Goal: Find specific page/section: Find specific page/section

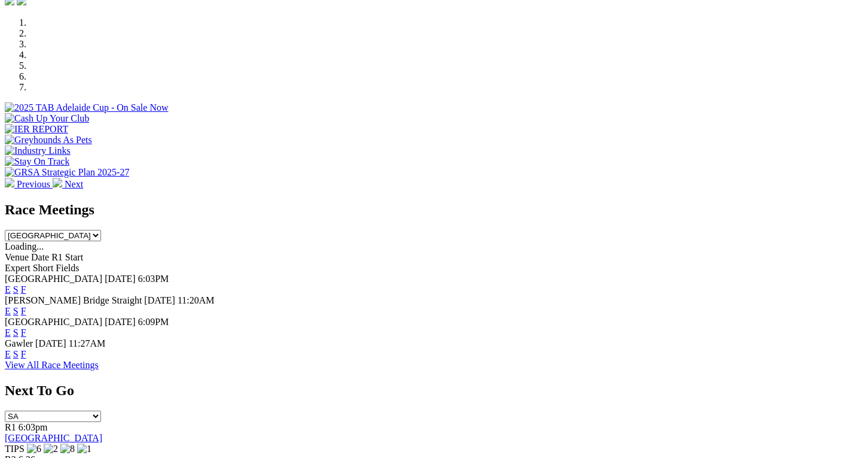
scroll to position [372, 0]
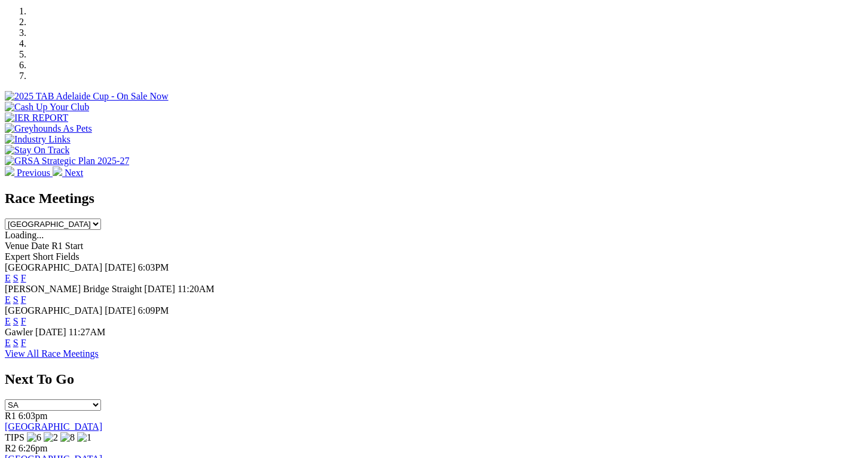
click at [26, 337] on link "F" at bounding box center [23, 342] width 5 height 10
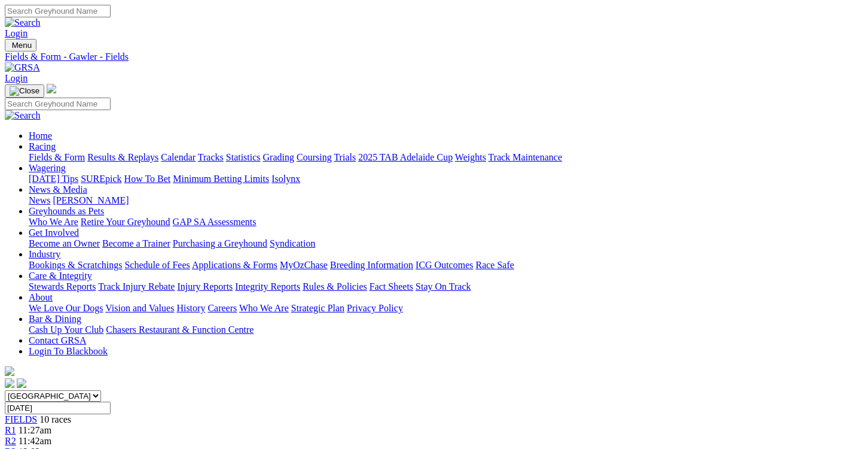
click at [196, 152] on link "Calendar" at bounding box center [178, 157] width 35 height 10
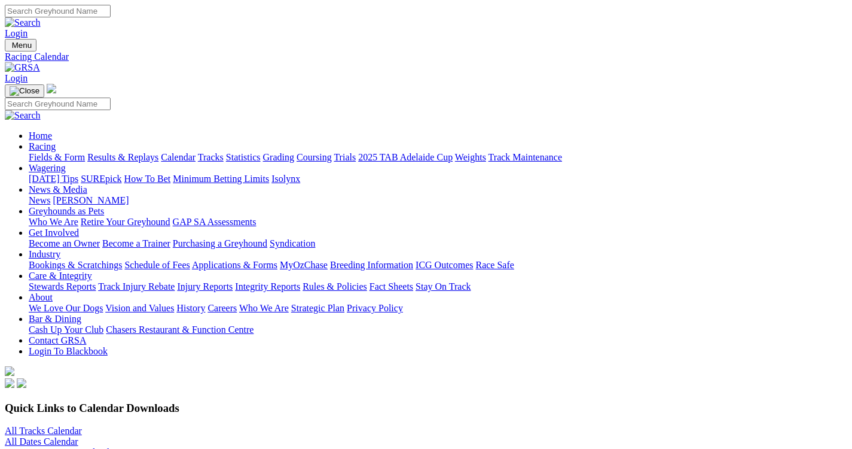
click at [82, 425] on link "All Tracks Calendar" at bounding box center [43, 430] width 77 height 10
